Goal: Task Accomplishment & Management: Complete application form

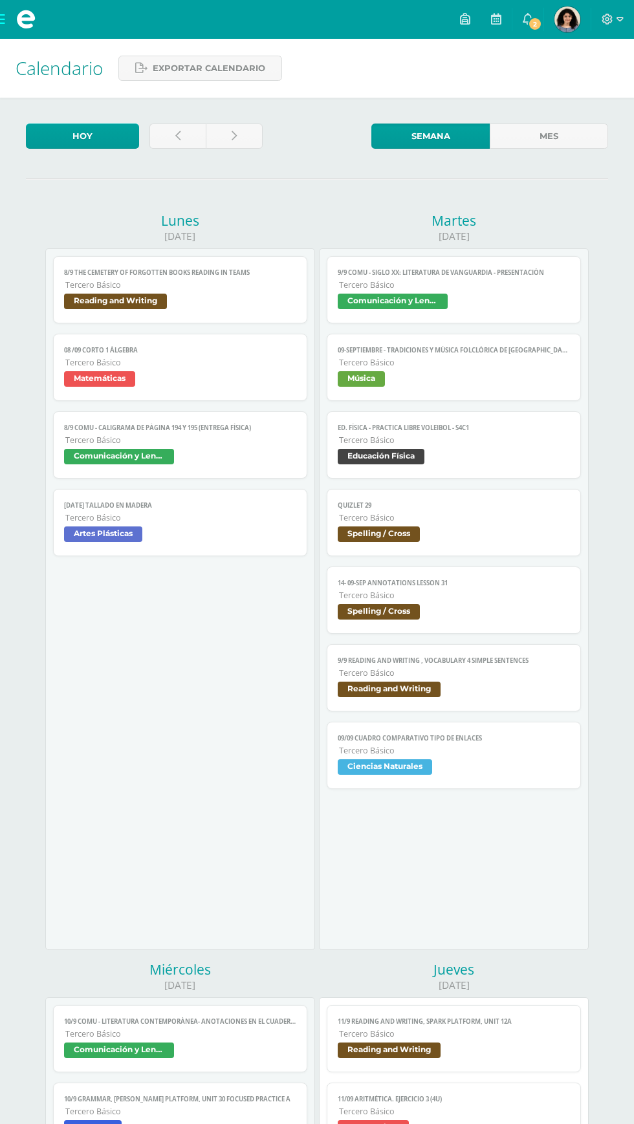
scroll to position [164, 0]
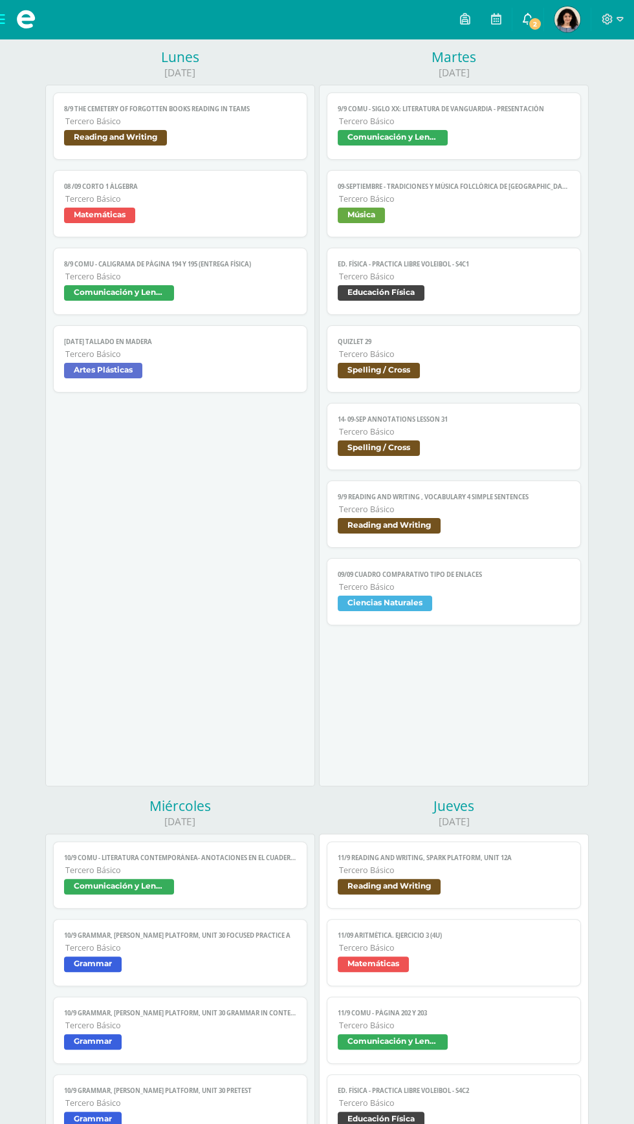
click at [535, 22] on span "2" at bounding box center [535, 24] width 14 height 14
click at [580, 313] on div "9/9 COMU - Siglo XX: Literatura de Vanguardia - presentación Comunicación y Len…" at bounding box center [454, 359] width 254 height 533
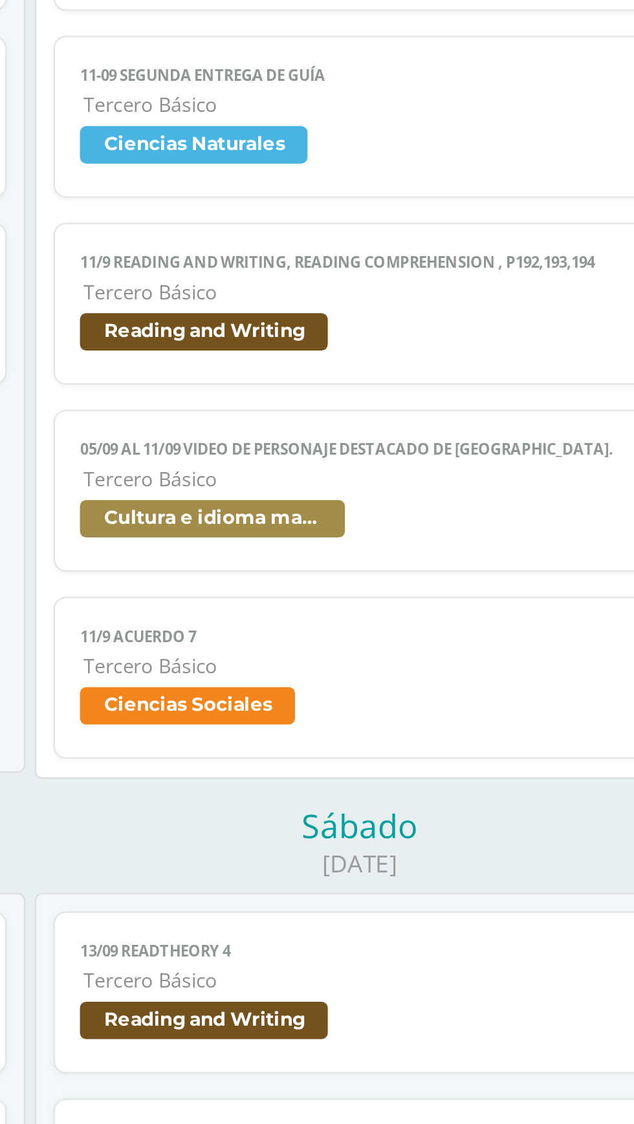
scroll to position [1025, 0]
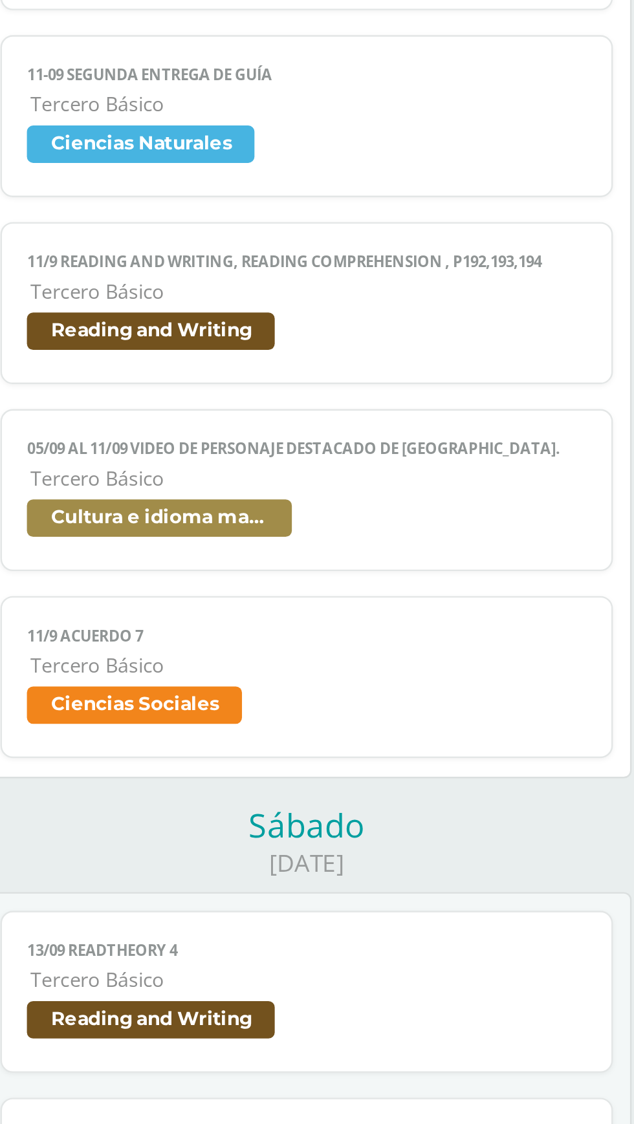
click at [478, 649] on span "Ciencias Sociales" at bounding box center [454, 647] width 232 height 19
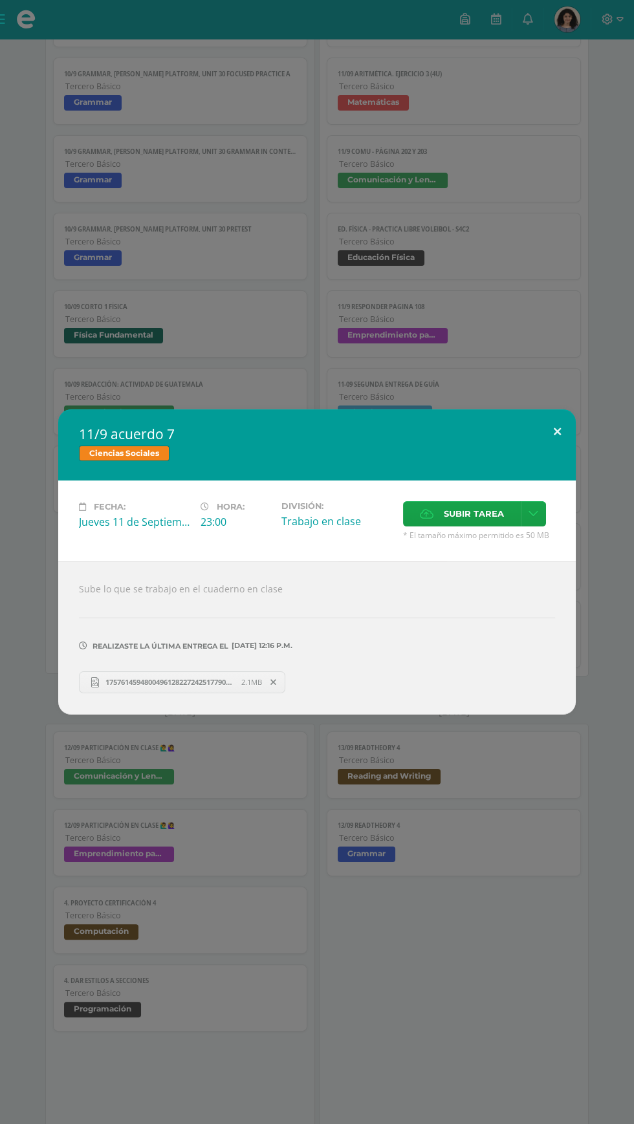
click at [574, 415] on button at bounding box center [557, 431] width 37 height 44
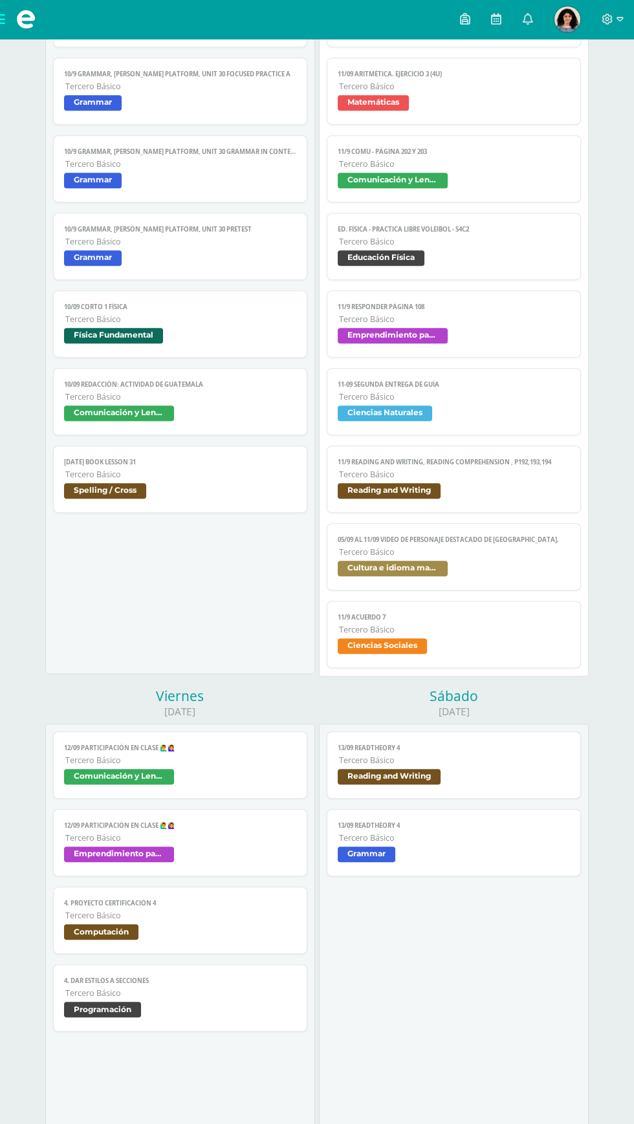
click at [528, 559] on link "05/09 al 11/09 Video de personaje destacado de Guatemala. Tercero Básico Cultur…" at bounding box center [454, 556] width 254 height 67
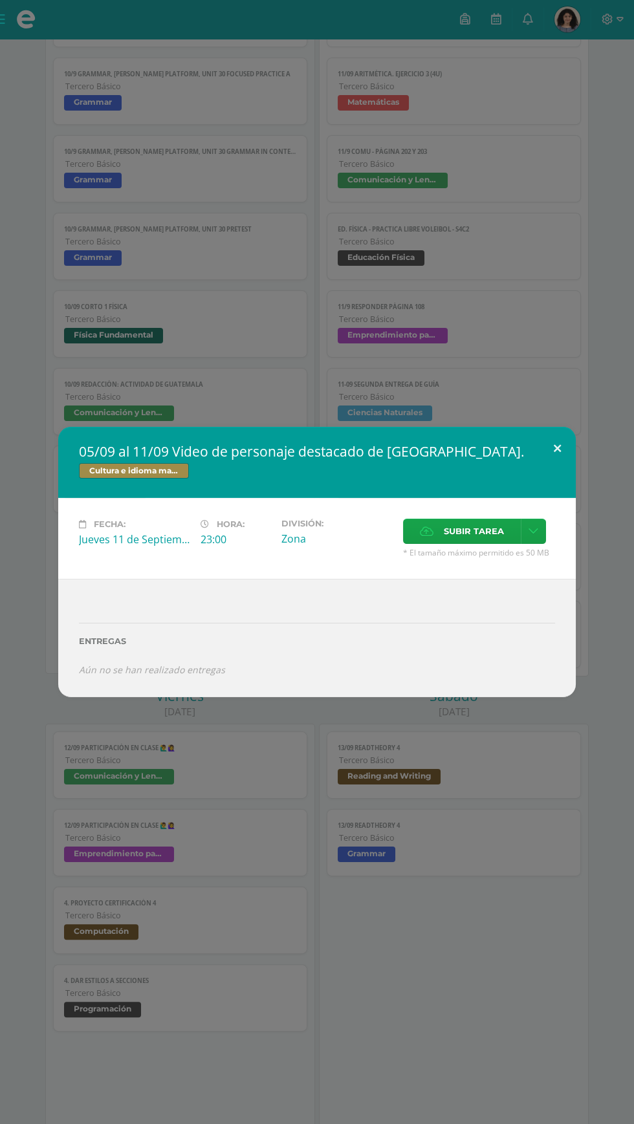
click at [572, 429] on button at bounding box center [557, 449] width 37 height 44
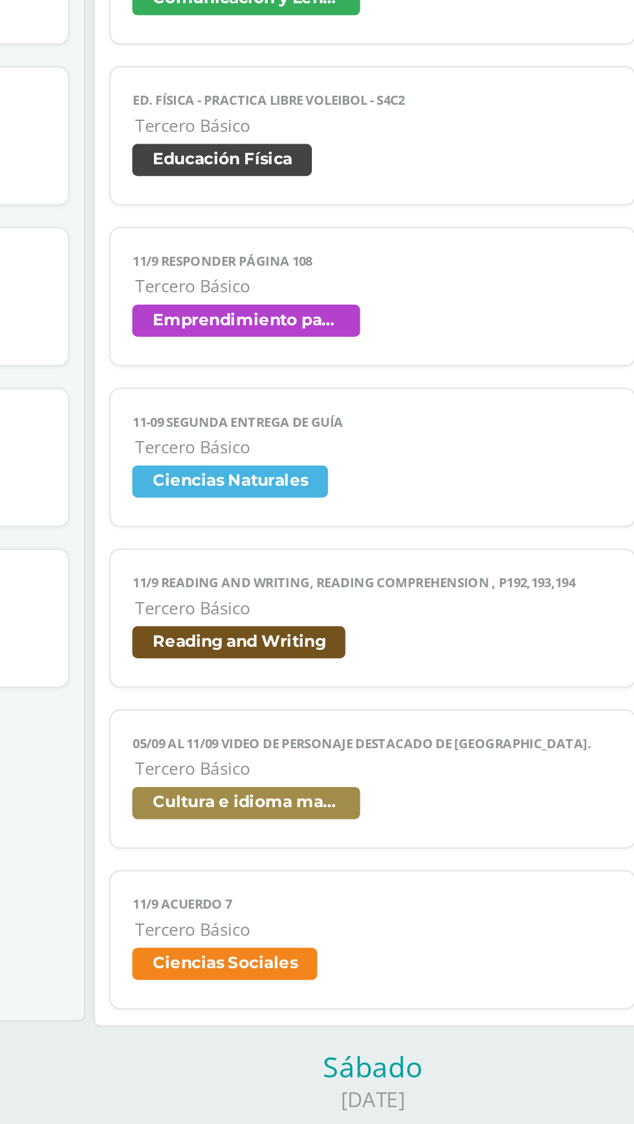
click at [487, 475] on span "Tercero Básico" at bounding box center [454, 474] width 230 height 11
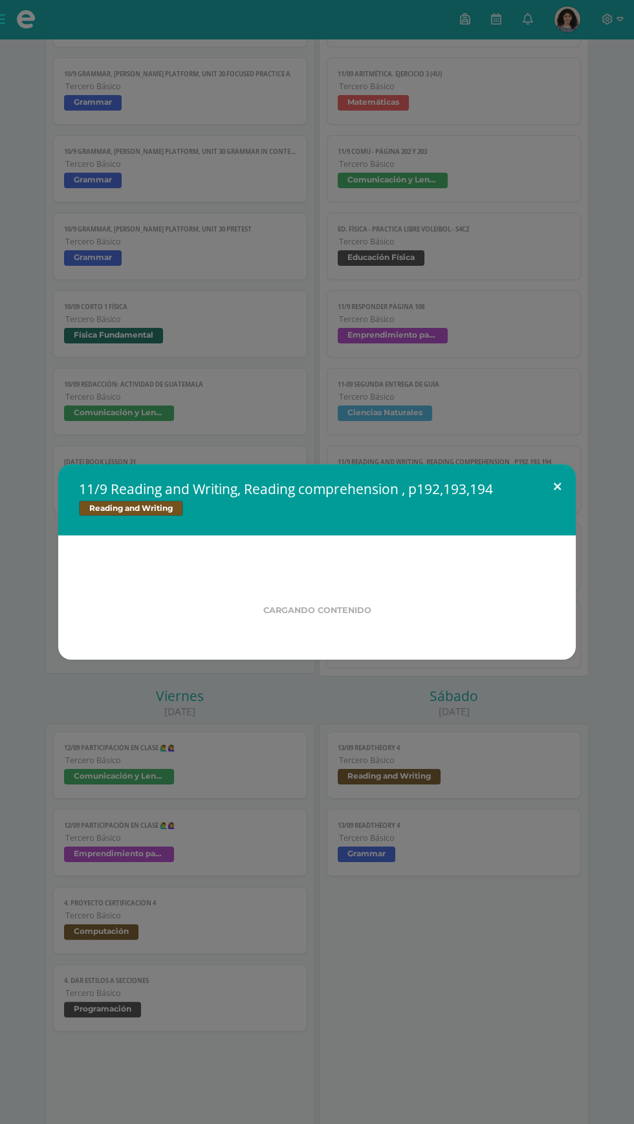
click at [571, 479] on button at bounding box center [557, 486] width 37 height 44
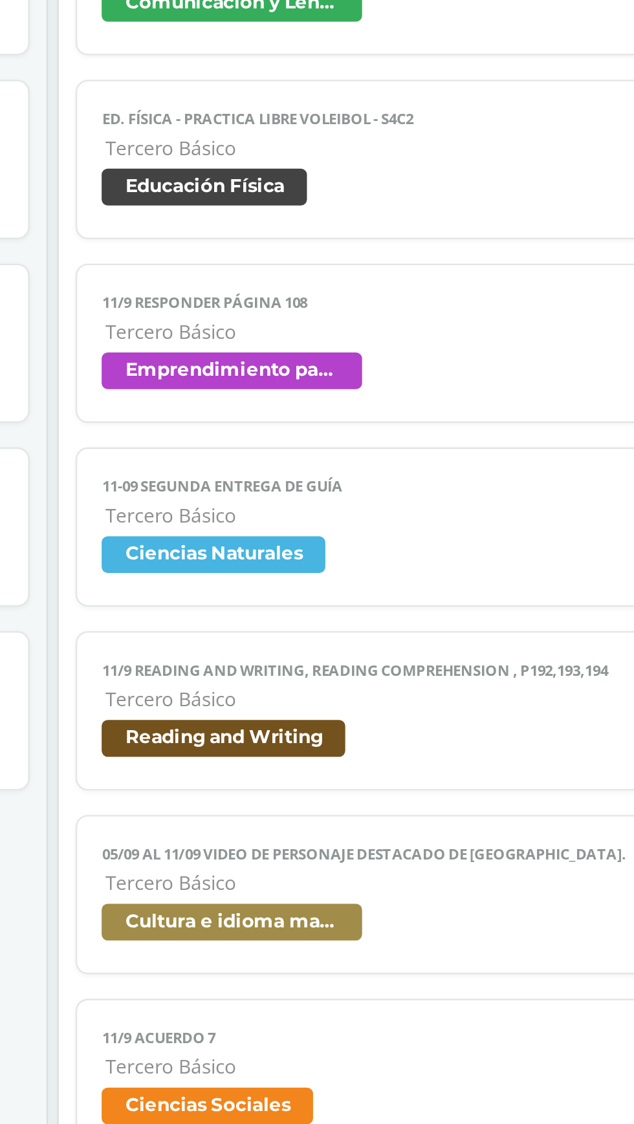
click at [482, 399] on span "Tercero Básico" at bounding box center [454, 396] width 230 height 11
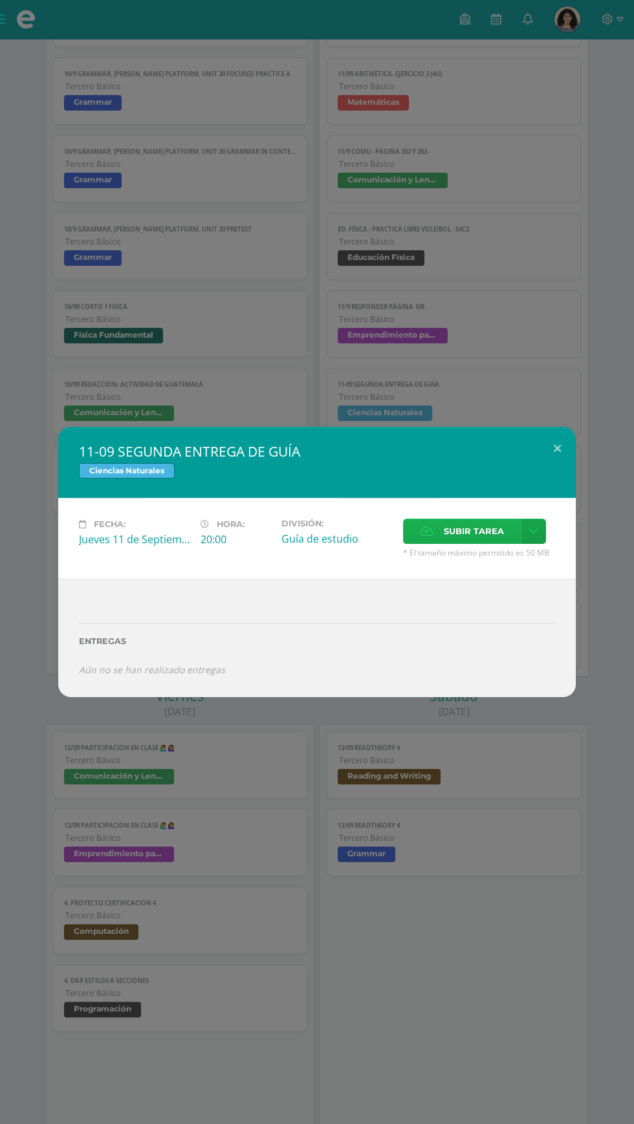
click at [481, 532] on span "Subir tarea" at bounding box center [474, 531] width 60 height 24
click at [0, 0] on input "Subir tarea" at bounding box center [0, 0] width 0 height 0
click at [557, 449] on button at bounding box center [557, 449] width 37 height 44
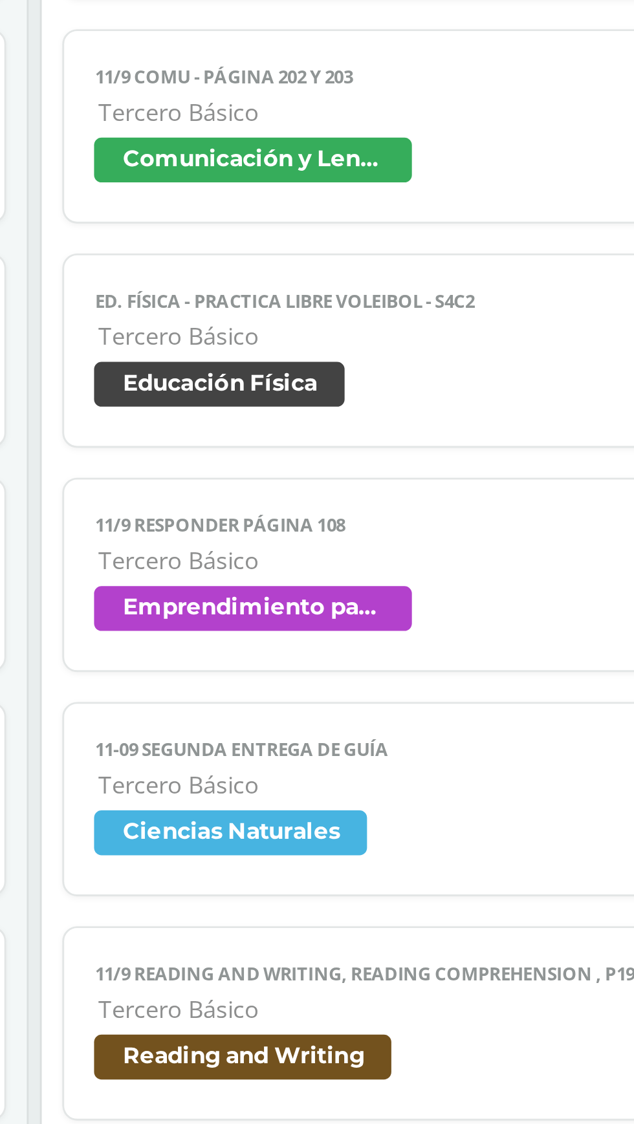
scroll to position [1035, 0]
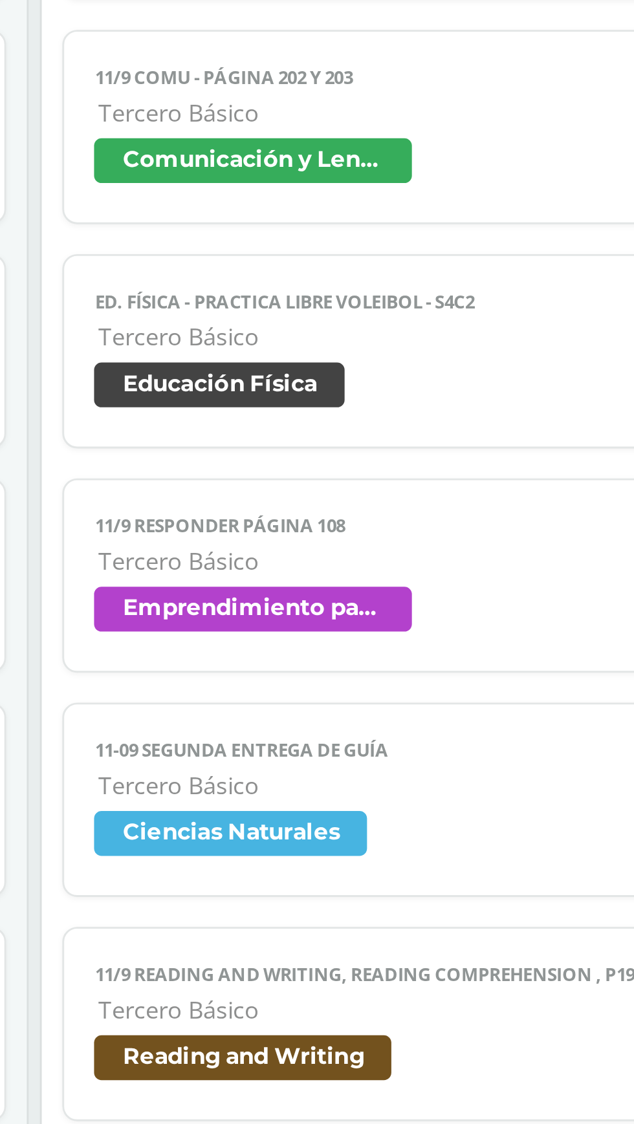
click at [449, 411] on span "Ciencias Naturales" at bounding box center [454, 405] width 232 height 19
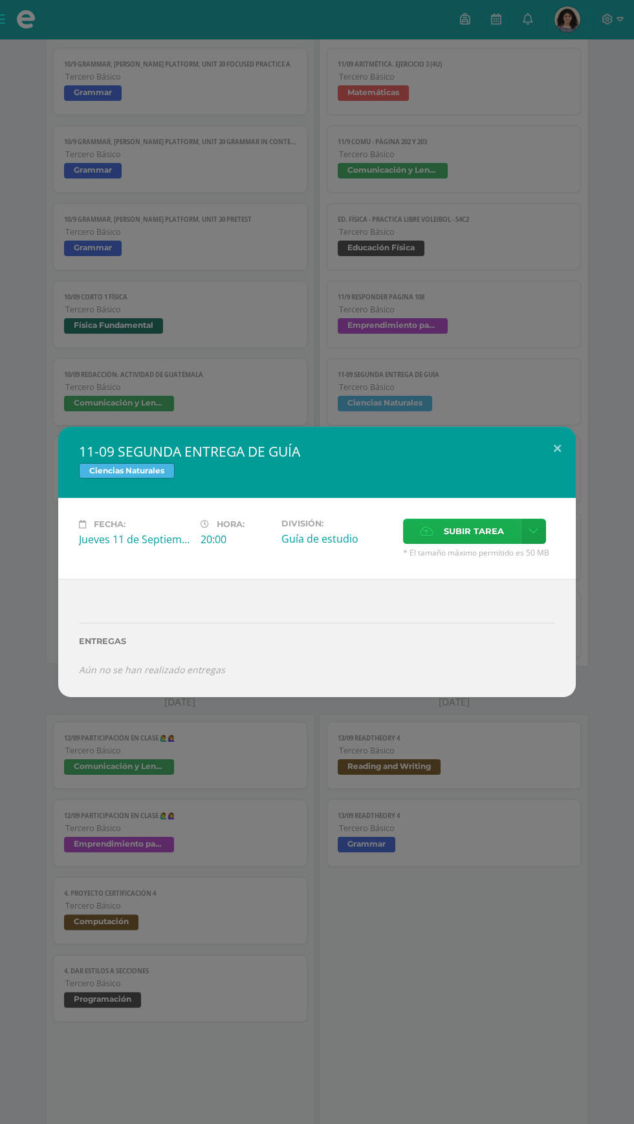
click at [468, 541] on span "Subir tarea" at bounding box center [474, 531] width 60 height 24
click at [0, 0] on input "Subir tarea" at bounding box center [0, 0] width 0 height 0
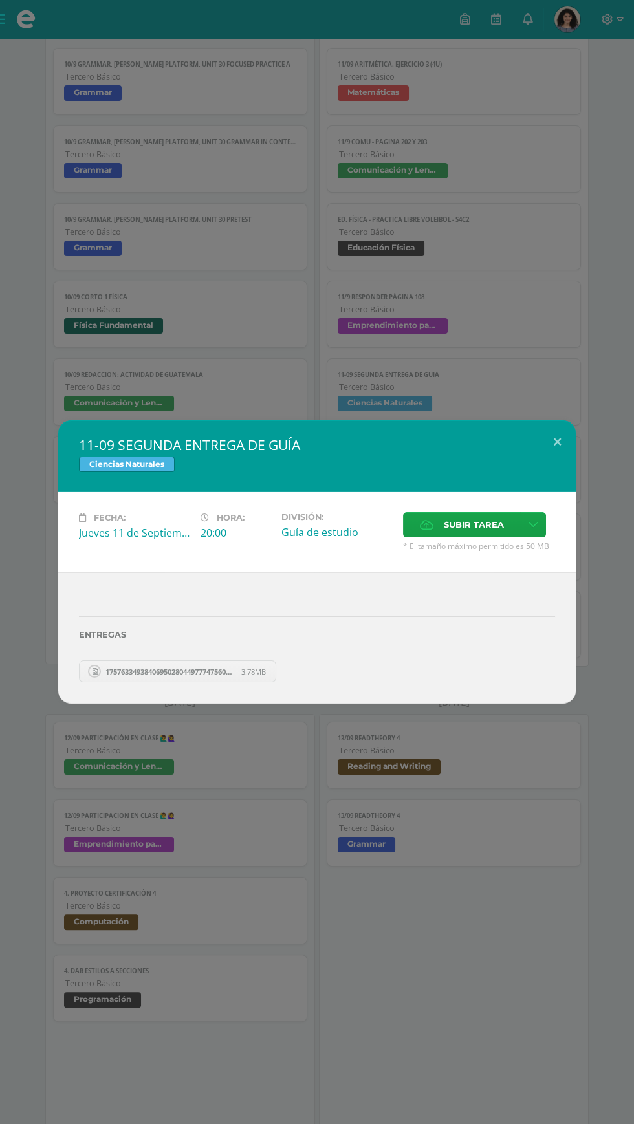
click at [236, 667] on span "17576334938406950280449777475602.jpg" at bounding box center [170, 672] width 142 height 10
click at [567, 428] on button at bounding box center [557, 442] width 37 height 44
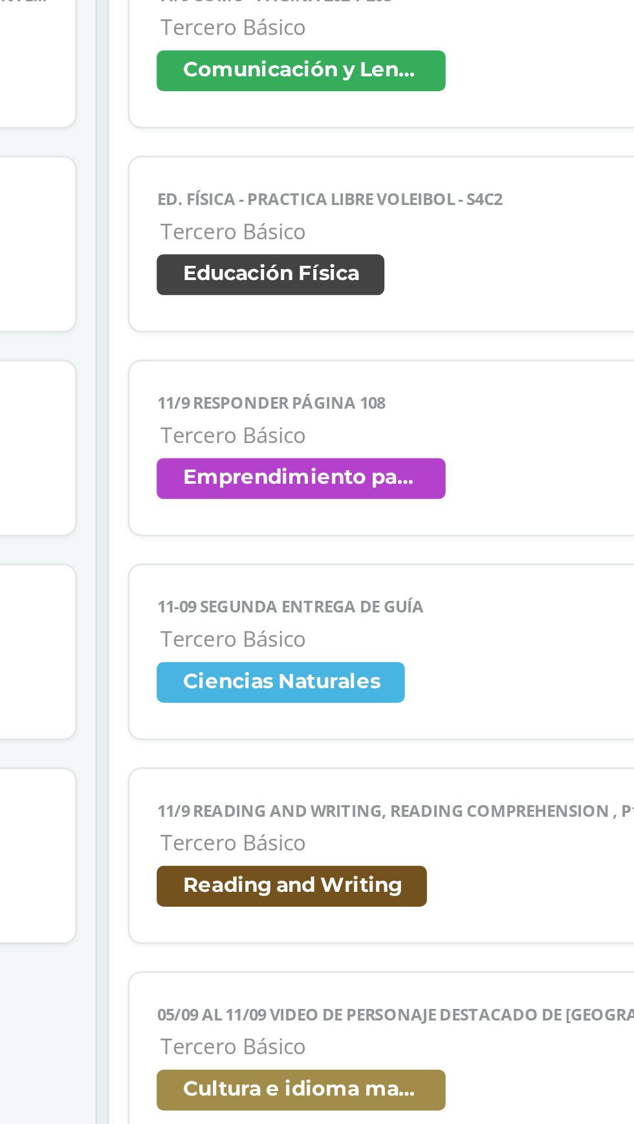
scroll to position [908, 0]
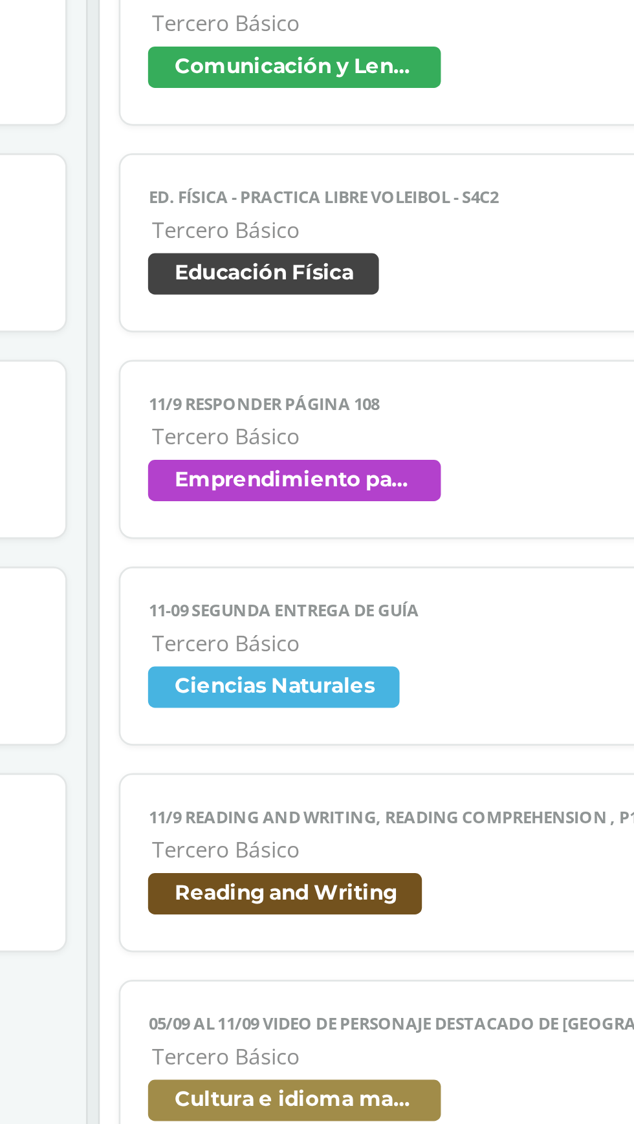
click at [415, 528] on span "Ciencias Naturales" at bounding box center [385, 531] width 94 height 16
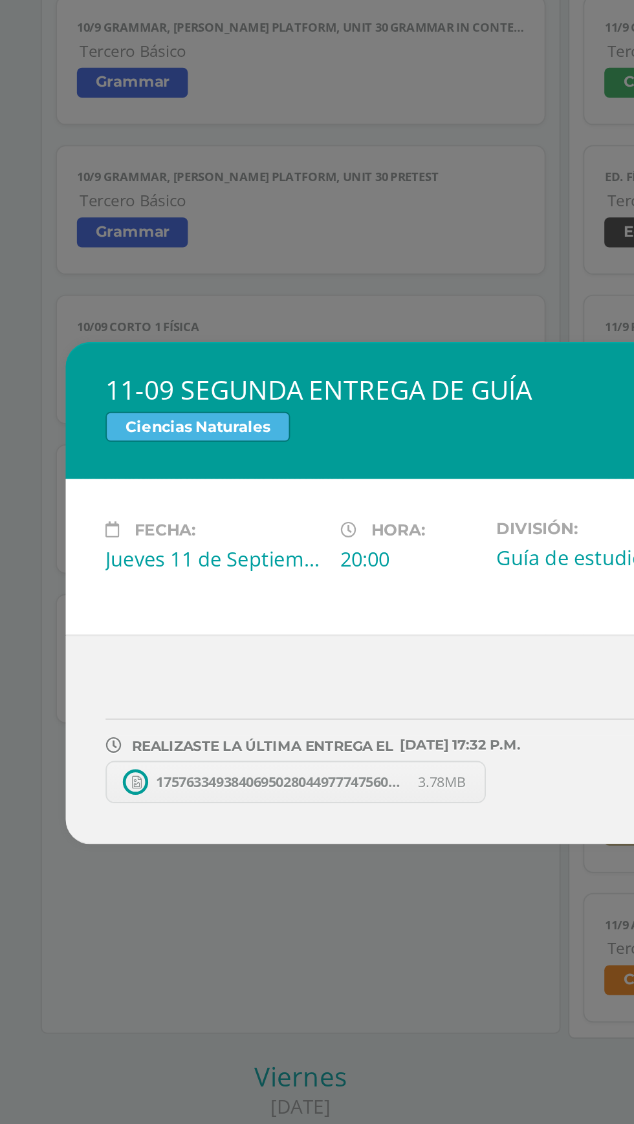
click at [113, 665] on span "17576334938406950280449777475602.jpg" at bounding box center [170, 660] width 142 height 10
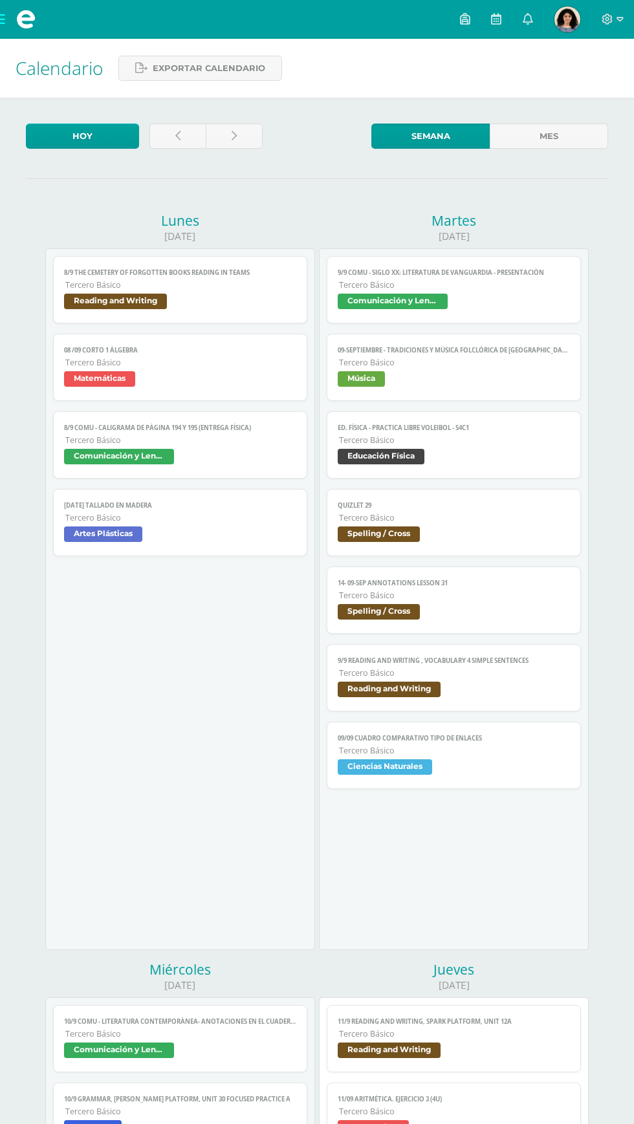
scroll to position [908, 0]
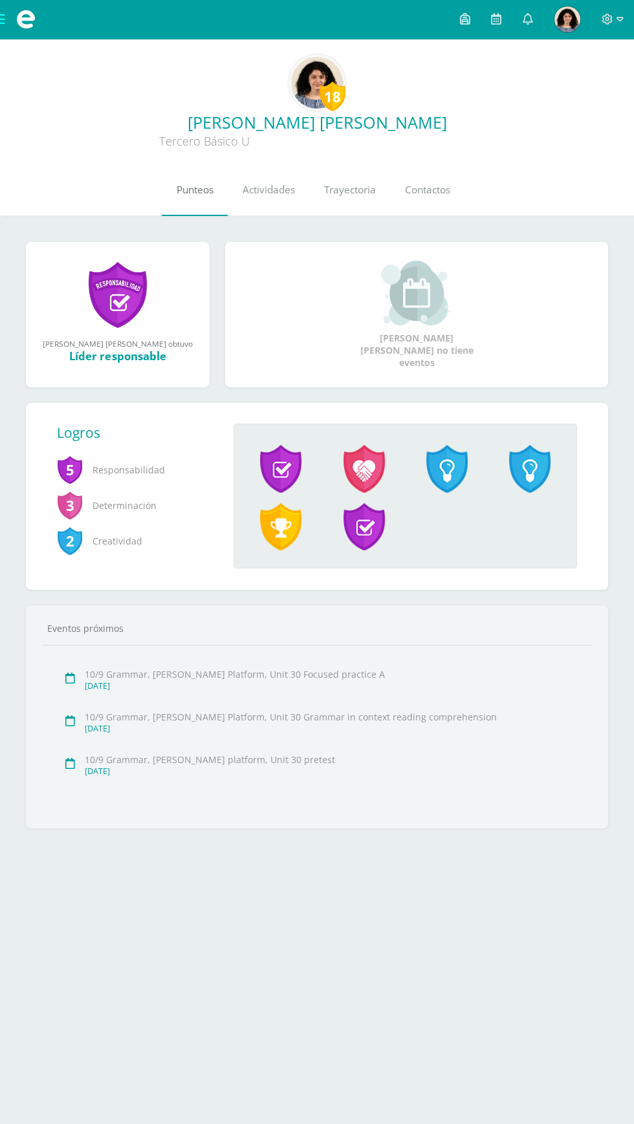
click at [191, 203] on link "Punteos" at bounding box center [195, 190] width 66 height 52
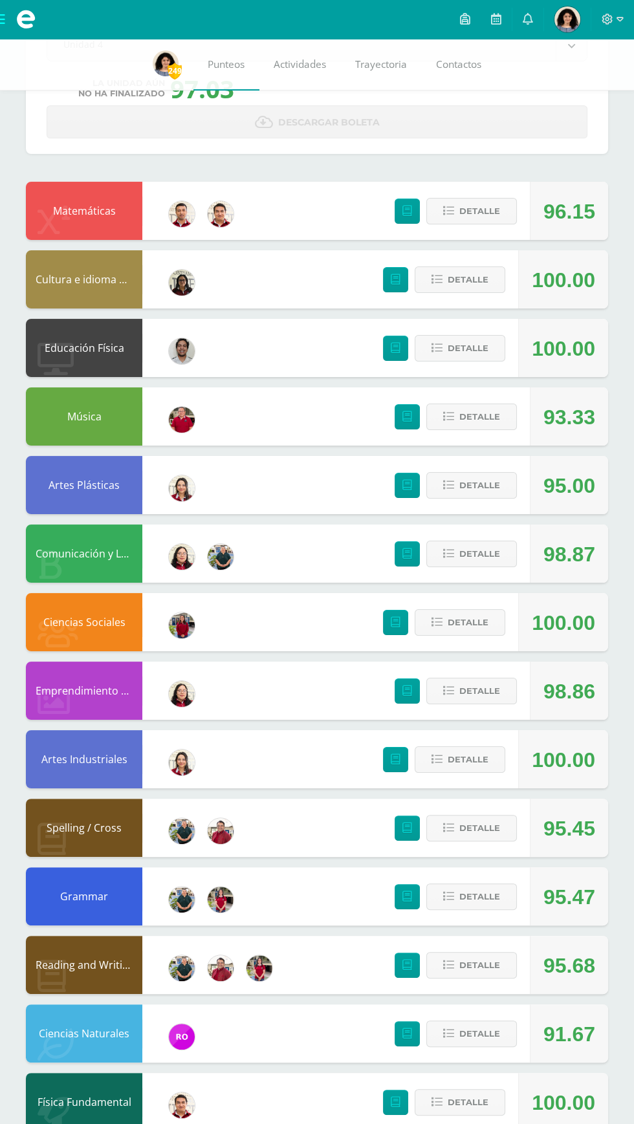
scroll to position [109, 0]
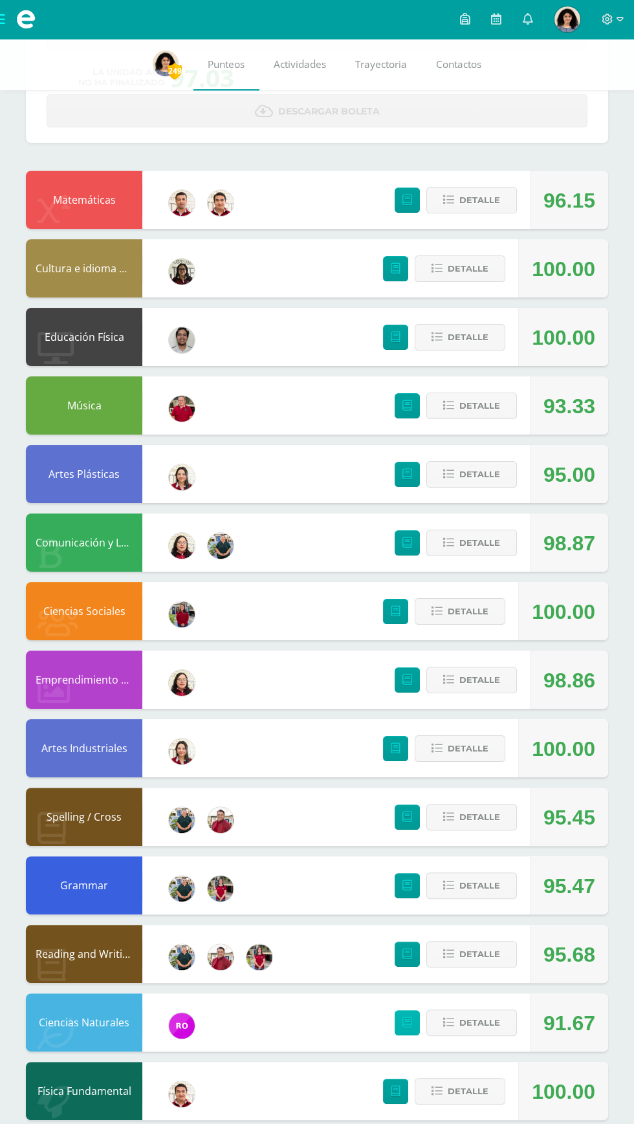
click at [413, 1027] on link at bounding box center [407, 1022] width 25 height 25
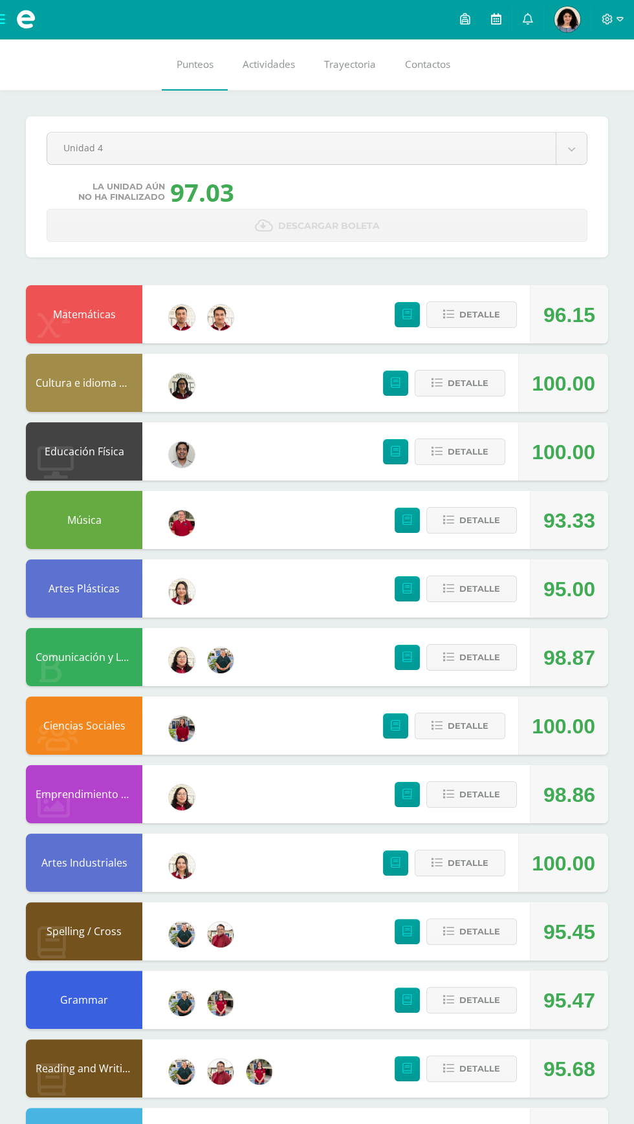
click at [503, 21] on link at bounding box center [496, 19] width 31 height 39
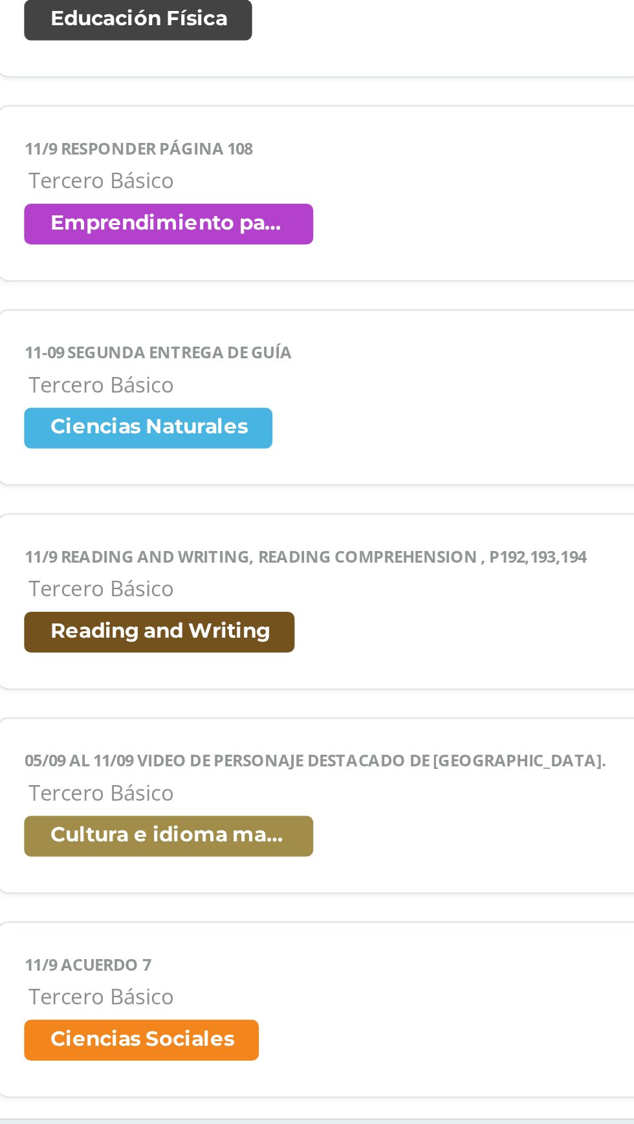
scroll to position [1079, 0]
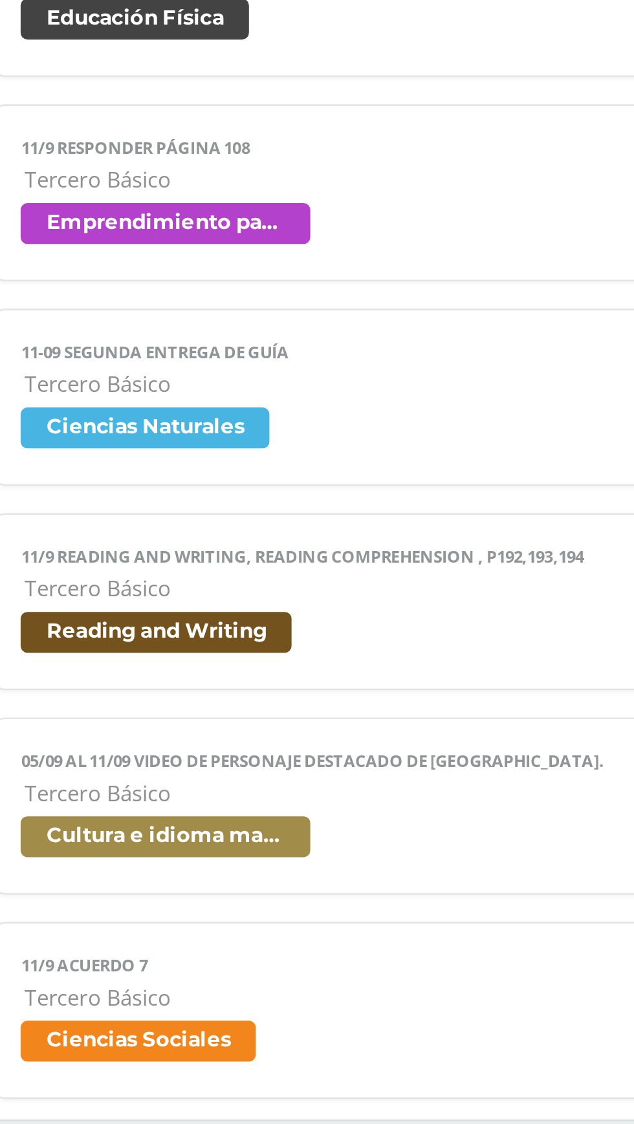
click at [420, 349] on link "11-09 SEGUNDA ENTREGA DE GUÍA Tercero Básico Ciencias Naturales" at bounding box center [454, 347] width 254 height 67
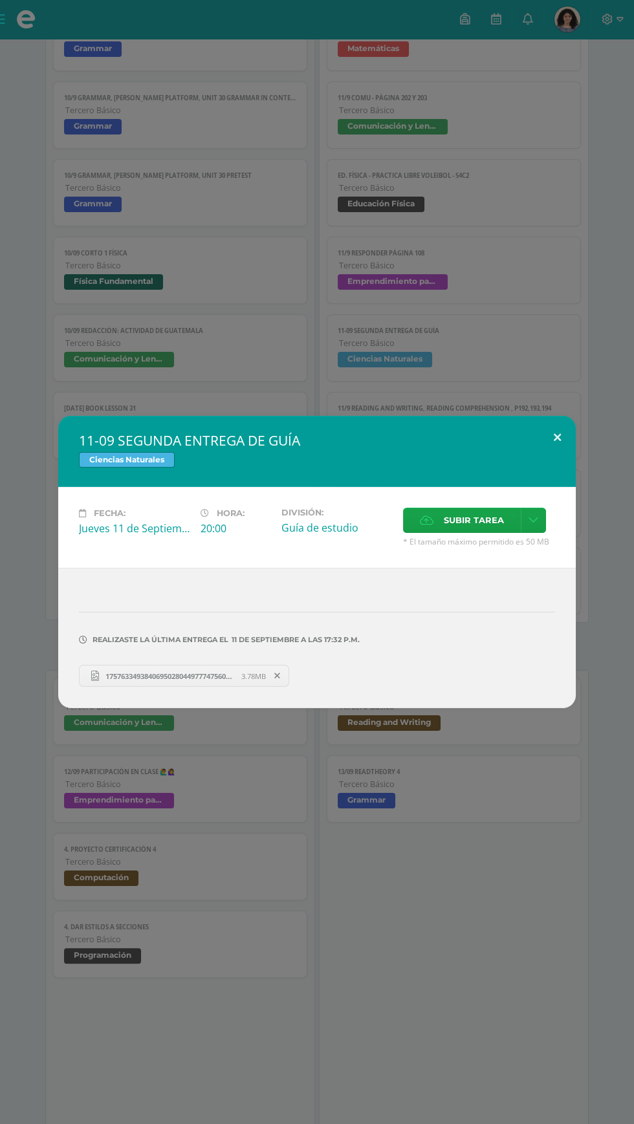
click at [557, 460] on button at bounding box center [557, 438] width 37 height 44
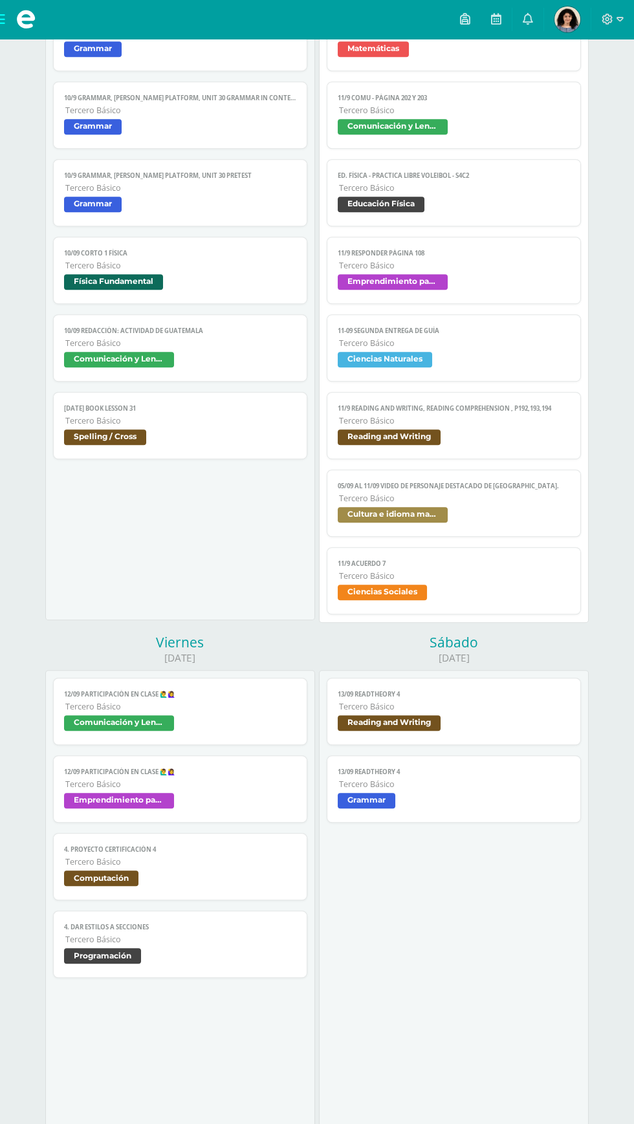
click at [555, 28] on span "Ana Sophia Mi Perfil" at bounding box center [567, 19] width 31 height 26
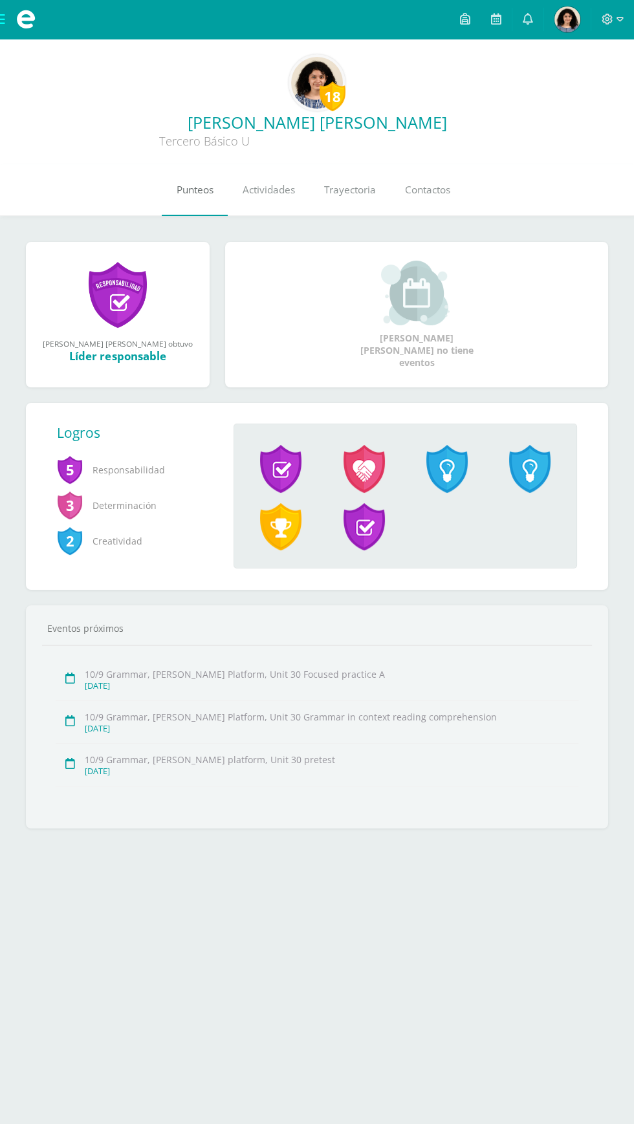
click at [181, 188] on span "Punteos" at bounding box center [195, 190] width 37 height 14
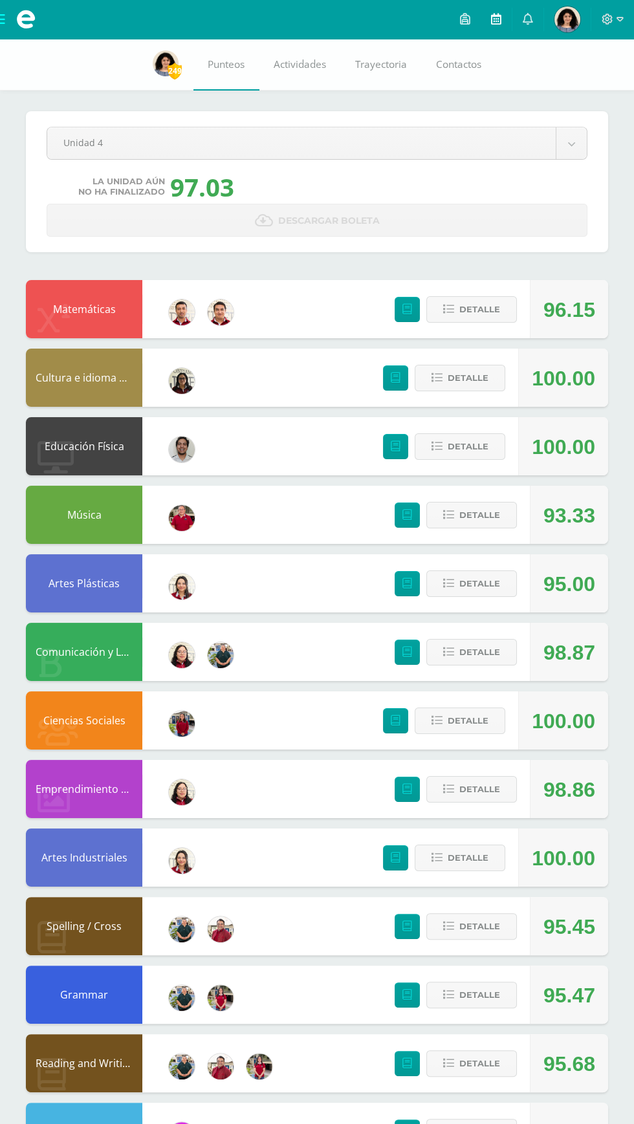
click at [490, 19] on link at bounding box center [496, 19] width 31 height 39
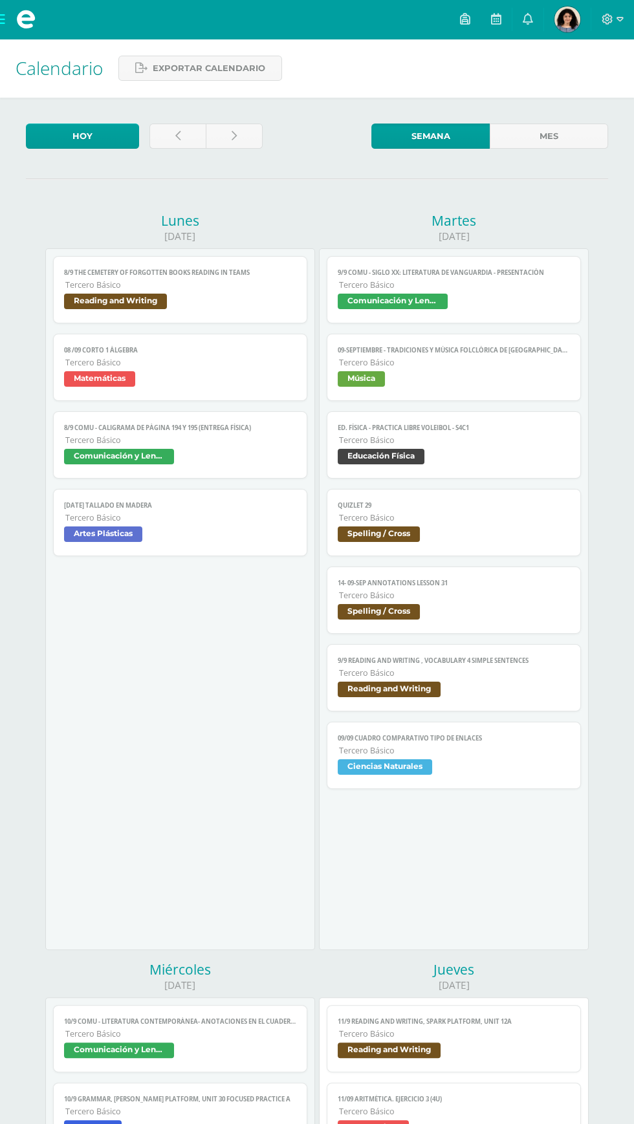
scroll to position [101, 0]
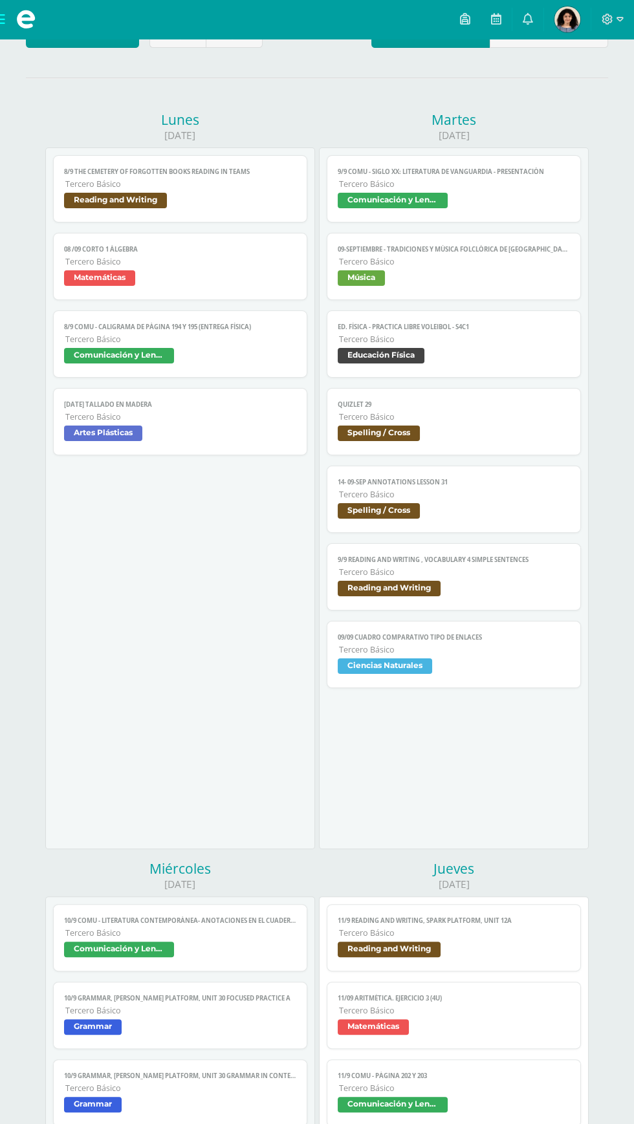
click at [507, 681] on link "09/09 Cuadro comparativo tipo de enlaces Tercero Básico Ciencias Naturales" at bounding box center [454, 654] width 254 height 67
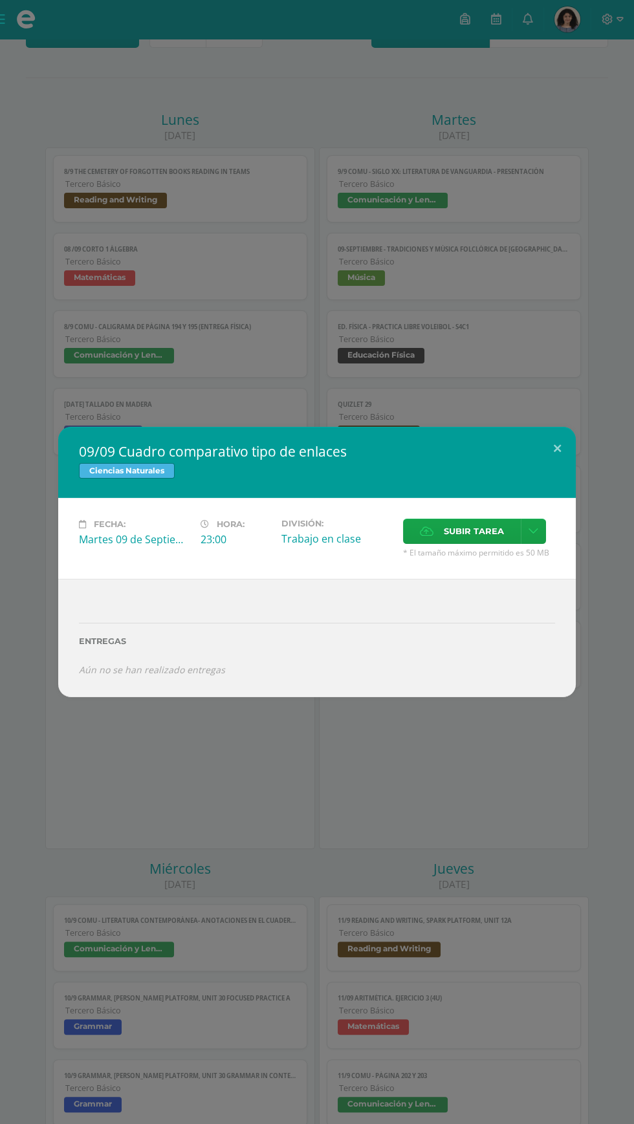
click at [547, 482] on div "Ciencias Naturales" at bounding box center [317, 472] width 476 height 19
click at [557, 471] on button at bounding box center [557, 449] width 37 height 44
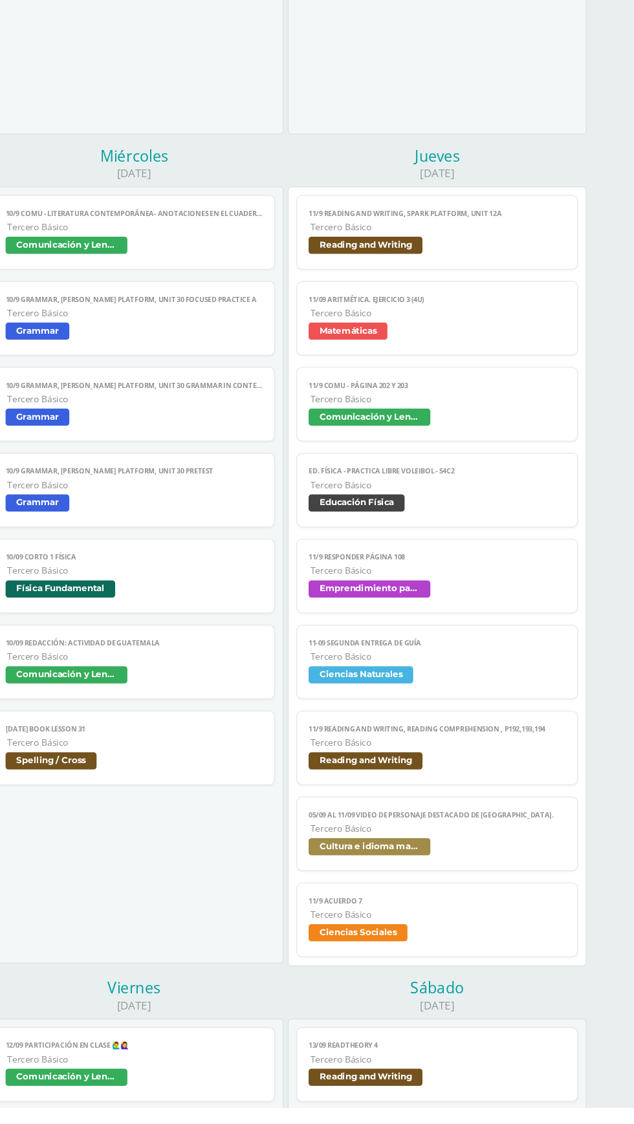
scroll to position [712, 0]
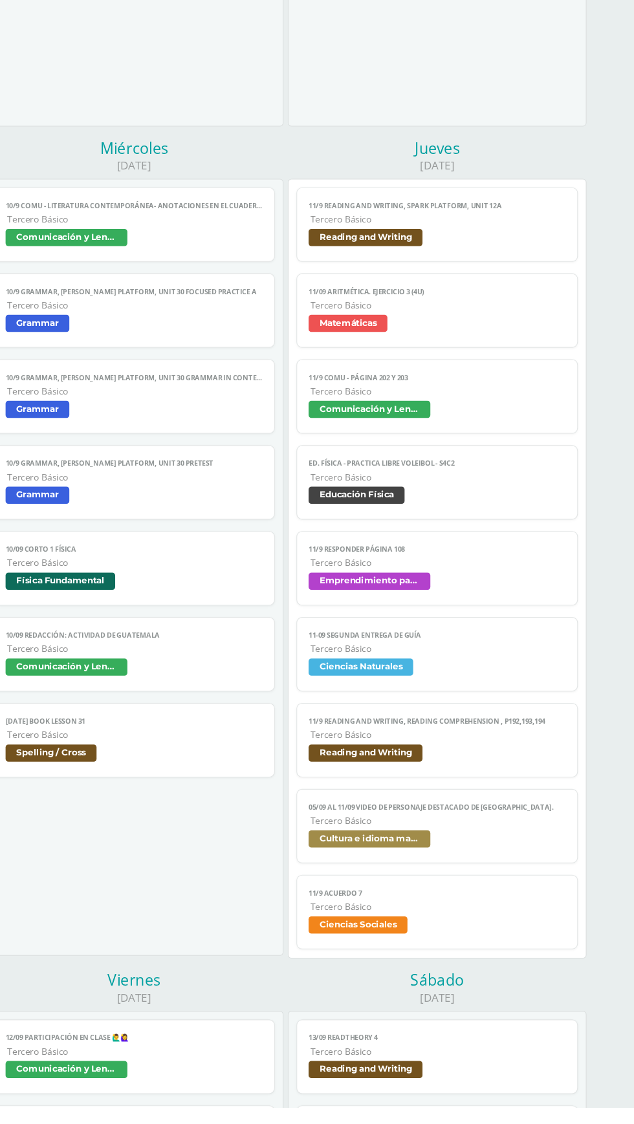
click at [520, 721] on span "Ciencias Naturales" at bounding box center [454, 728] width 232 height 19
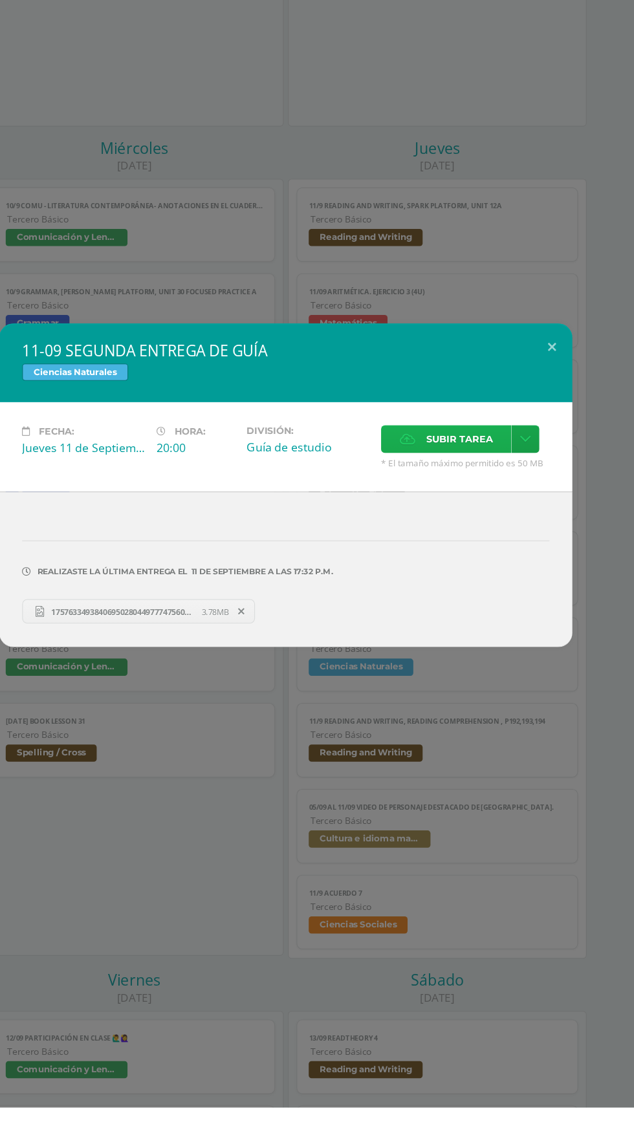
click at [459, 532] on span "Subir tarea" at bounding box center [474, 520] width 60 height 24
click at [0, 0] on input "Subir tarea" at bounding box center [0, 0] width 0 height 0
